Goal: Check status: Check status

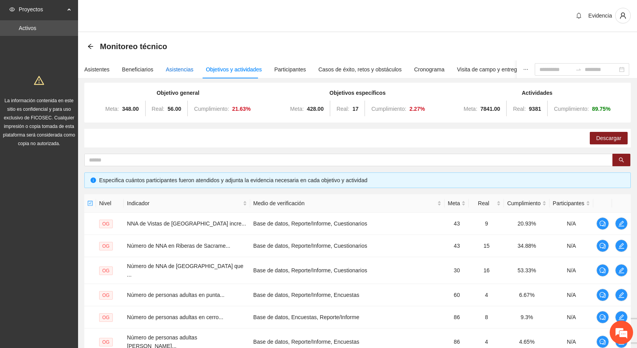
click at [180, 69] on div "Asistencias" at bounding box center [180, 69] width 28 height 9
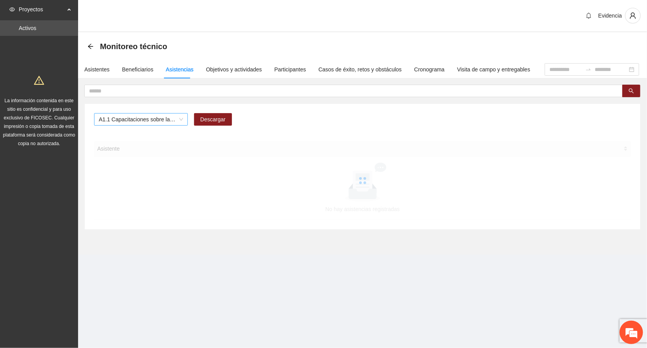
click at [142, 119] on span "A1.1 Capacitaciones sobre la metodología de funcionamiento familiar a promotora…" at bounding box center [141, 120] width 84 height 12
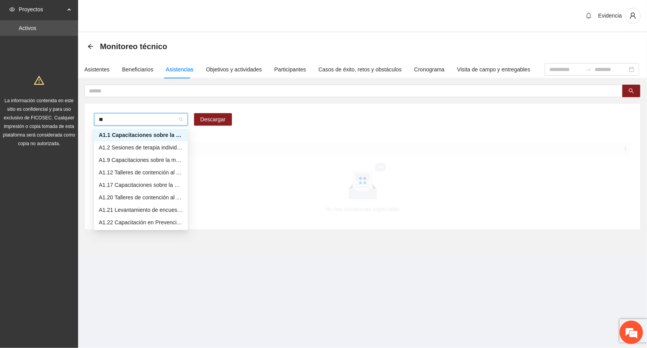
type input "***"
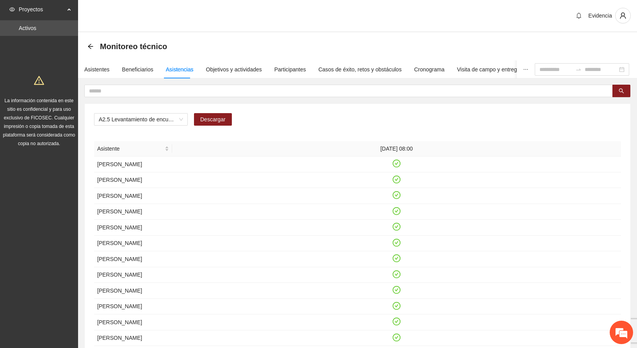
click at [533, 111] on div "A2.5 Levantamiento de encuestas de satisfacción para personas adultas en [GEOGR…" at bounding box center [358, 304] width 546 height 400
click at [239, 68] on div "Objetivos y actividades" at bounding box center [234, 69] width 56 height 9
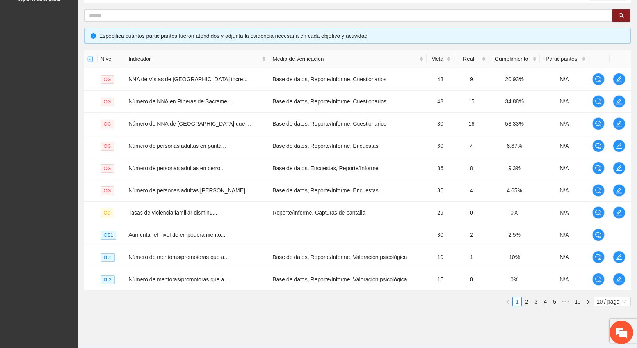
scroll to position [164, 0]
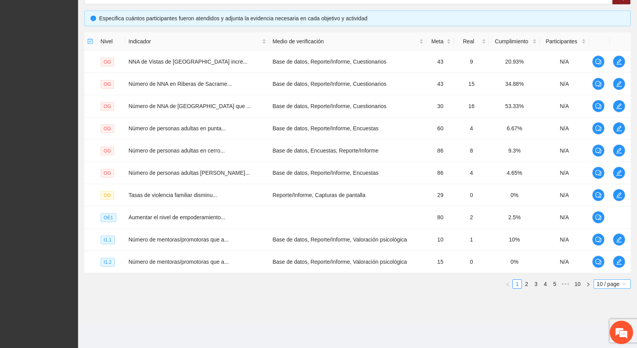
click at [614, 285] on span "10 / page" at bounding box center [612, 284] width 31 height 9
click at [599, 337] on div "100 / page" at bounding box center [613, 336] width 29 height 9
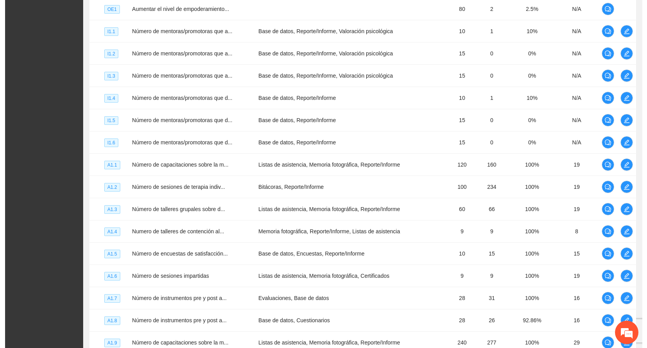
scroll to position [384, 0]
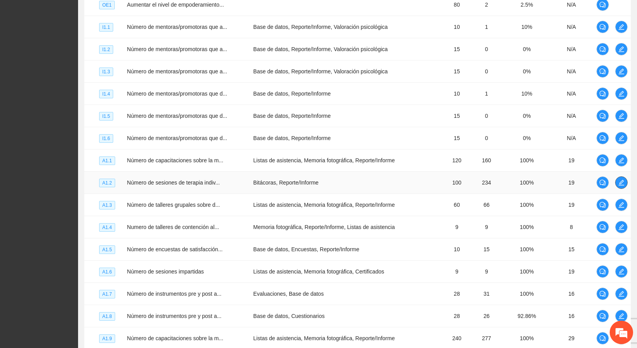
click at [621, 180] on icon "edit" at bounding box center [622, 183] width 6 height 6
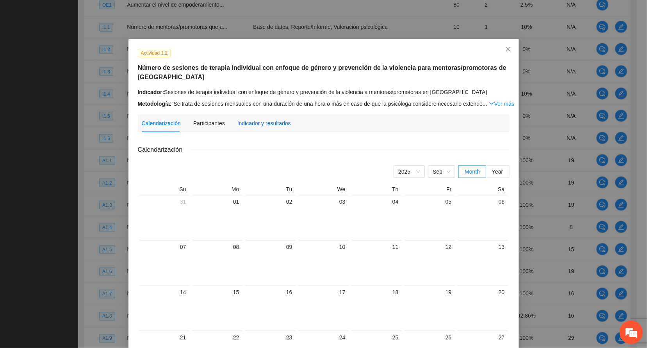
click at [254, 119] on div "Indicador y resultados" at bounding box center [264, 123] width 54 height 9
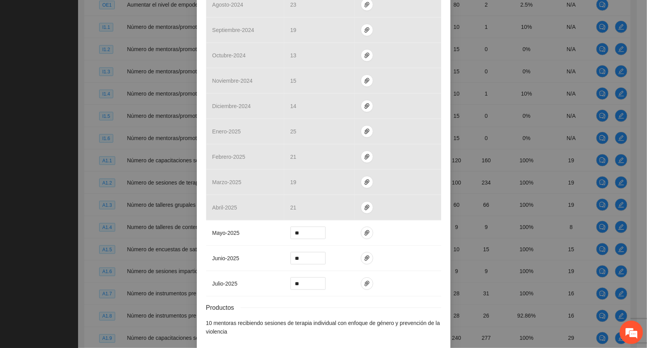
scroll to position [232, 0]
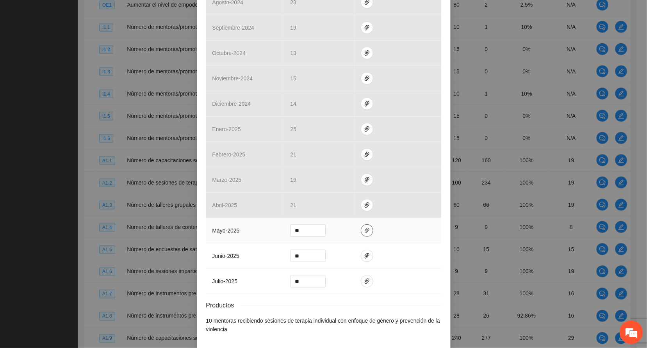
click at [364, 230] on icon "paper-clip" at bounding box center [367, 231] width 6 height 6
click at [364, 256] on icon "paper-clip" at bounding box center [367, 256] width 6 height 6
click at [365, 284] on icon "paper-clip" at bounding box center [367, 281] width 5 height 5
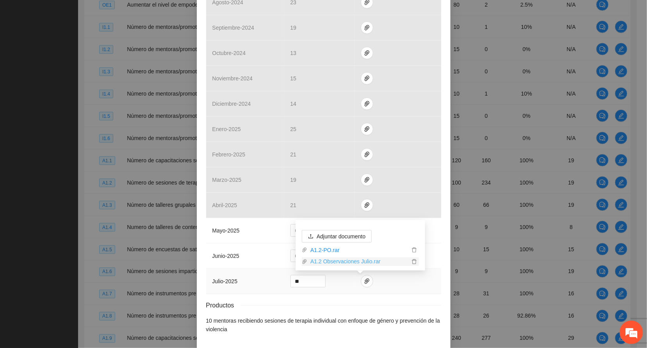
click at [353, 264] on link "A1.2 Observaciones Julio.rar" at bounding box center [358, 262] width 102 height 9
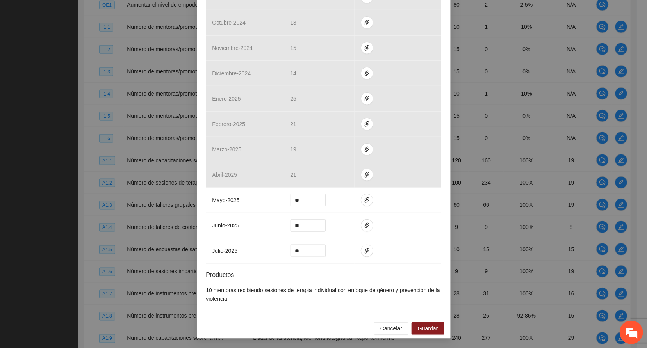
scroll to position [266, 0]
click at [390, 326] on span "Cancelar" at bounding box center [391, 329] width 22 height 9
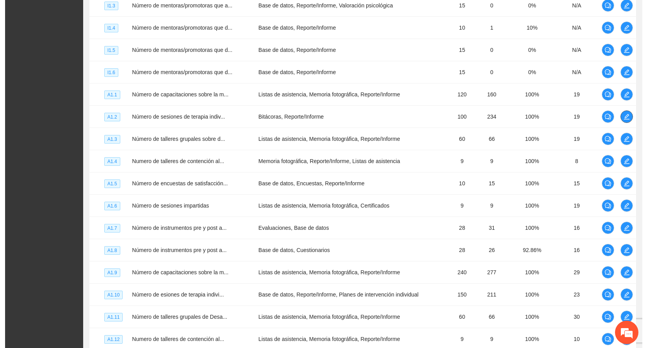
scroll to position [459, 0]
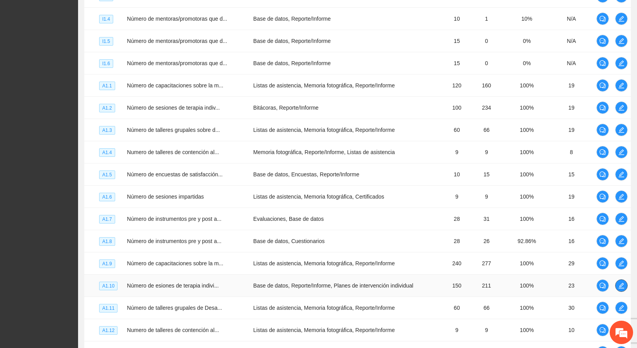
click at [619, 283] on icon "edit" at bounding box center [621, 285] width 5 height 5
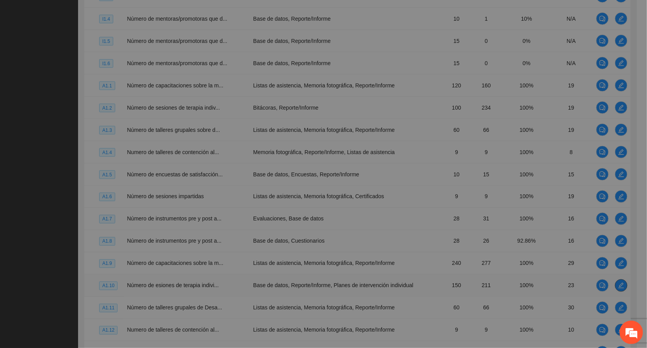
click at [619, 282] on div "Actividad 1.10 Número de esiones de terapia individual con enfoque de género y …" at bounding box center [323, 174] width 647 height 348
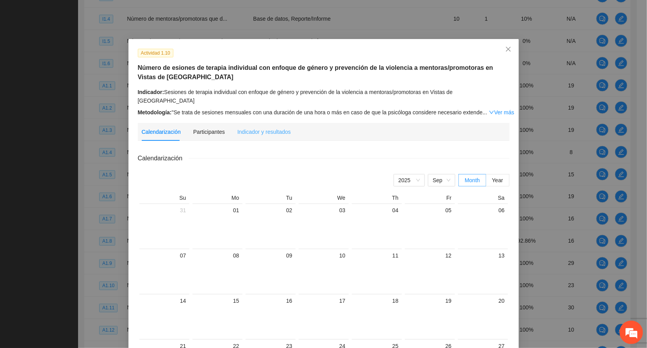
click at [255, 129] on div "Indicador y resultados" at bounding box center [264, 132] width 54 height 18
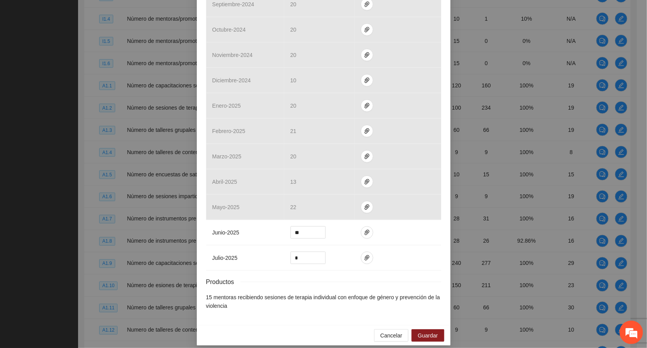
scroll to position [259, 0]
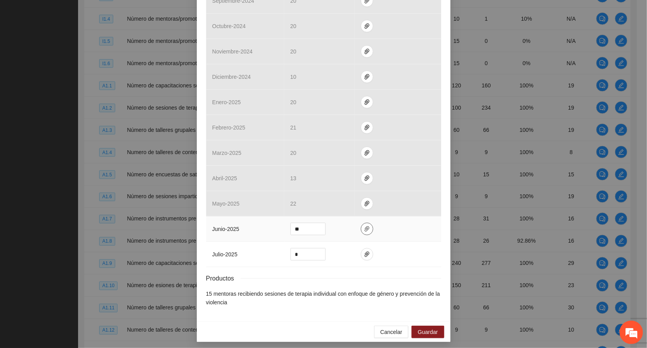
click at [365, 230] on icon "paper-clip" at bounding box center [367, 229] width 5 height 5
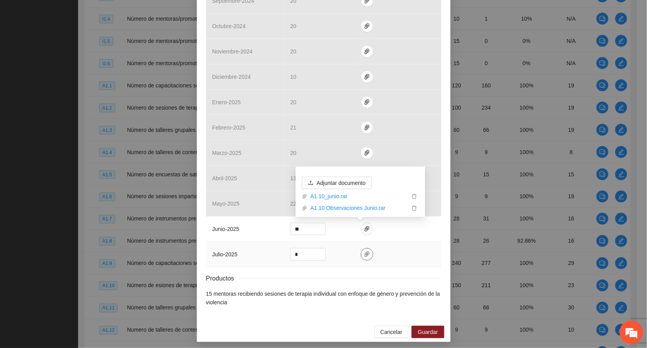
click at [364, 255] on icon "paper-clip" at bounding box center [367, 254] width 6 height 6
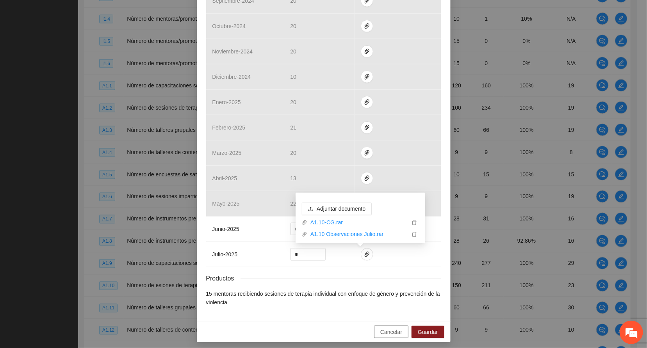
click at [383, 337] on span "Cancelar" at bounding box center [391, 332] width 22 height 9
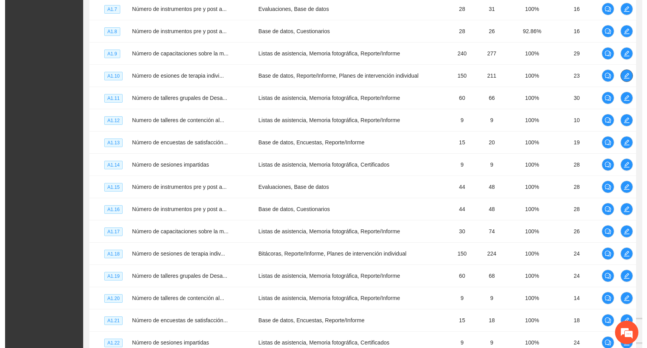
scroll to position [670, 0]
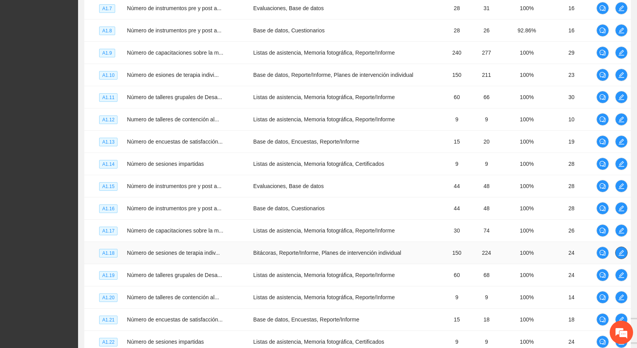
click at [622, 250] on icon "edit" at bounding box center [622, 253] width 6 height 6
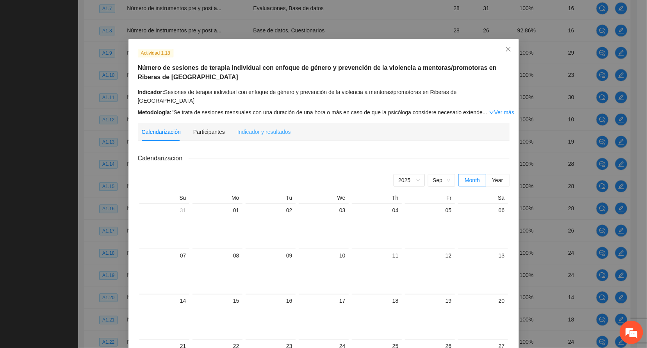
click at [266, 128] on div "Indicador y resultados" at bounding box center [264, 132] width 54 height 18
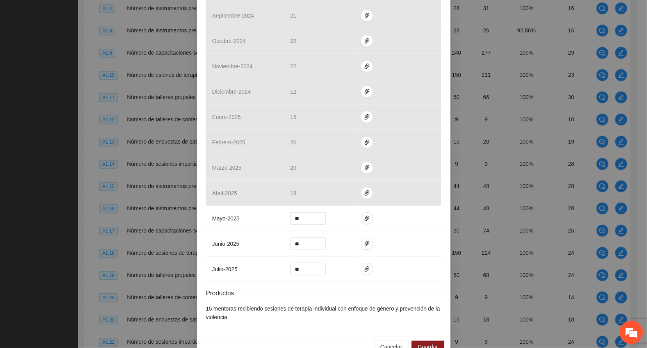
scroll to position [245, 0]
click at [361, 223] on button "button" at bounding box center [367, 217] width 12 height 12
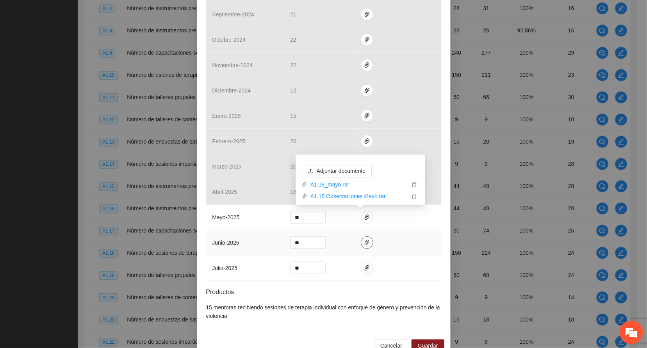
click at [364, 246] on icon "paper-clip" at bounding box center [367, 243] width 6 height 6
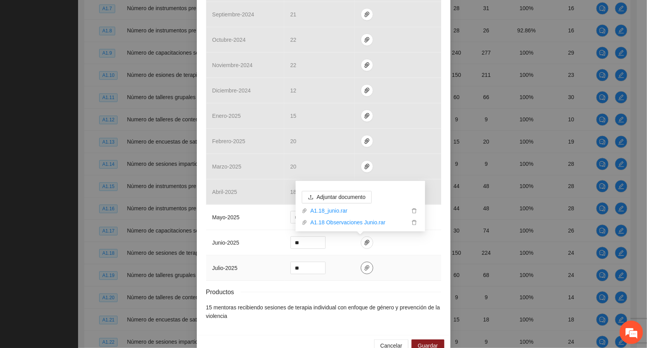
click at [364, 268] on icon "paper-clip" at bounding box center [367, 268] width 6 height 6
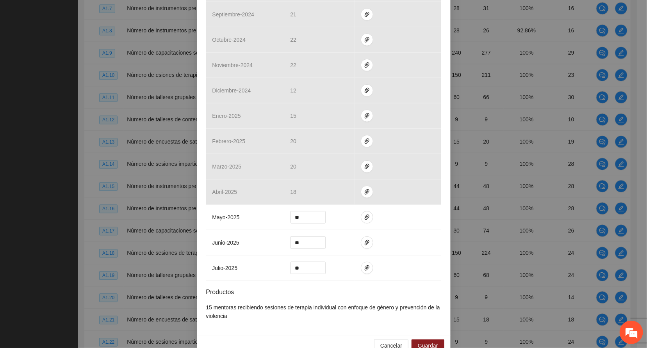
scroll to position [266, 0]
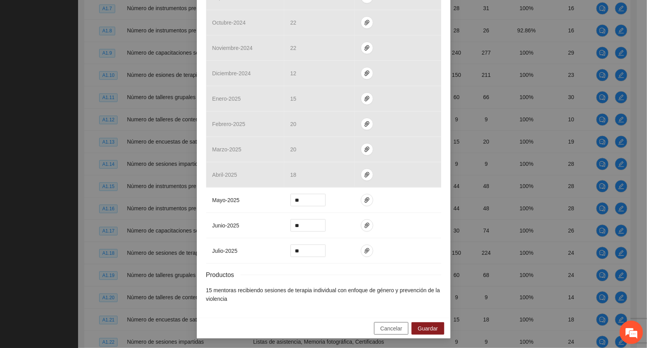
click at [389, 325] on span "Cancelar" at bounding box center [391, 329] width 22 height 9
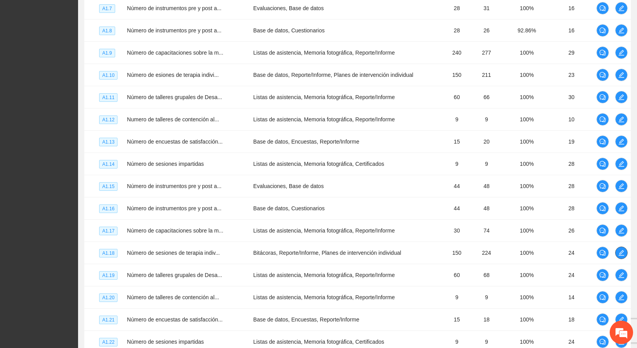
scroll to position [0, 0]
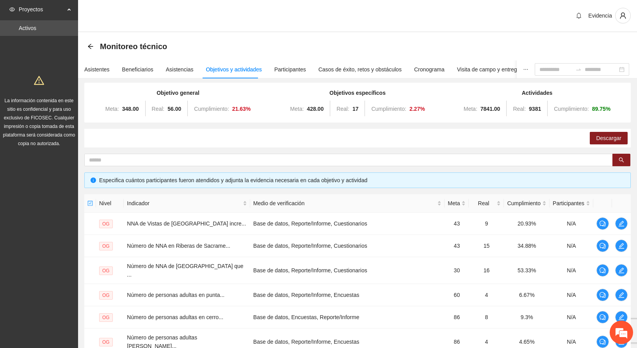
click at [316, 19] on div "Evidencia" at bounding box center [357, 16] width 559 height 32
click at [100, 66] on div "Asistentes" at bounding box center [96, 69] width 25 height 9
